Goal: Task Accomplishment & Management: Use online tool/utility

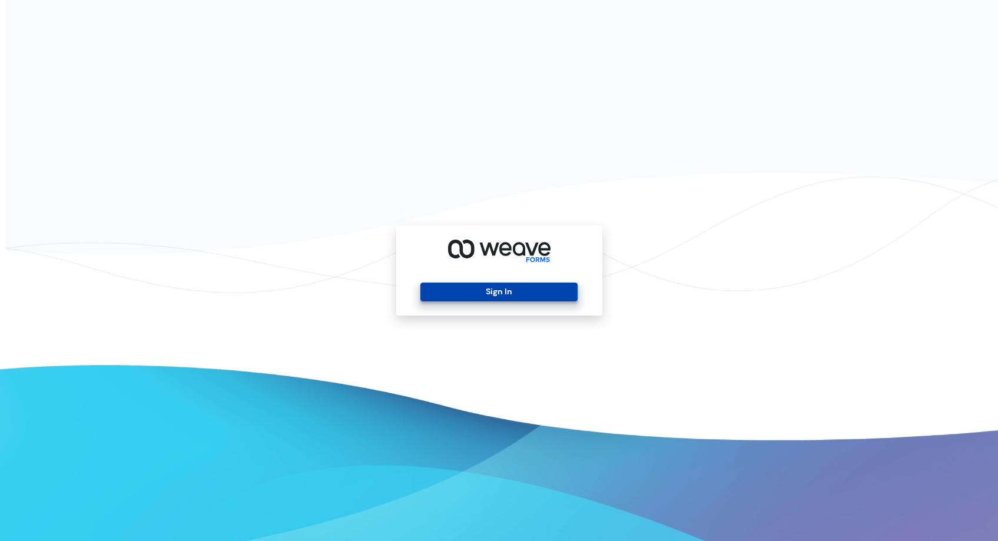
click at [502, 300] on button "Sign In" at bounding box center [498, 292] width 157 height 19
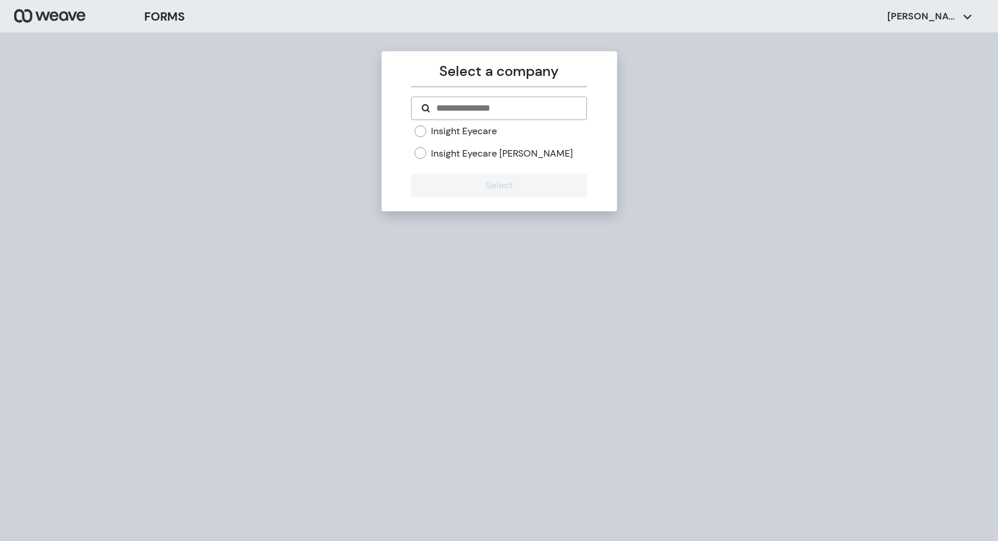
click at [480, 132] on label "Insight Eyecare" at bounding box center [464, 131] width 66 height 13
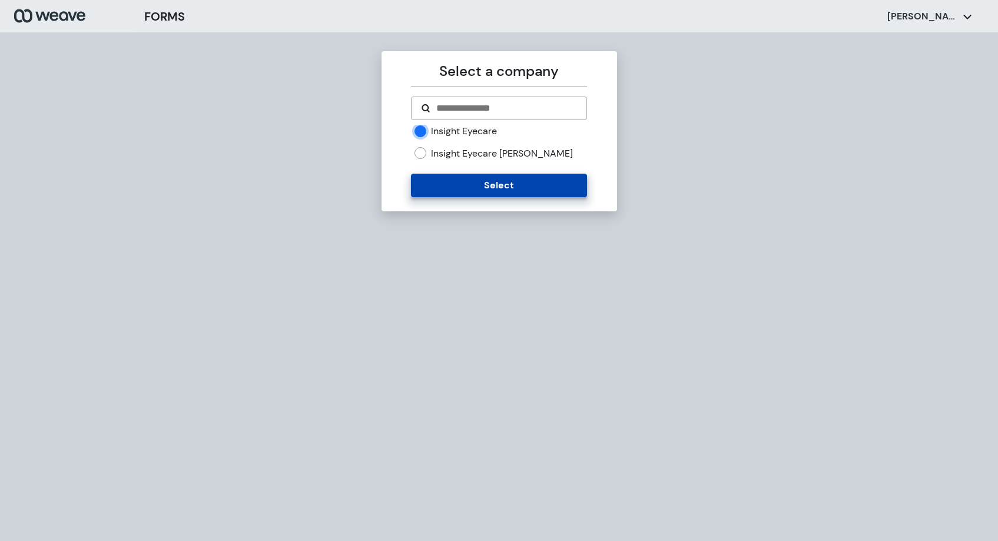
click at [490, 182] on button "Select" at bounding box center [499, 186] width 176 height 24
